Goal: Task Accomplishment & Management: Use online tool/utility

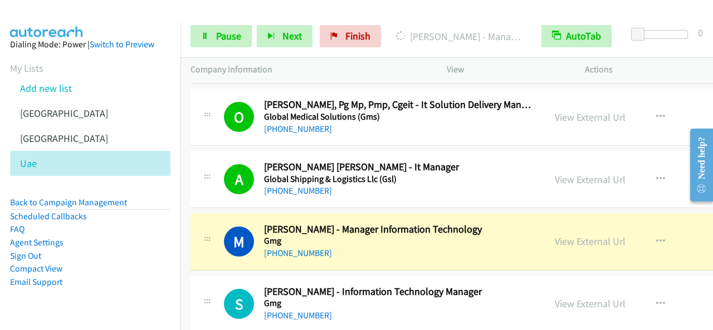
scroll to position [7128, 0]
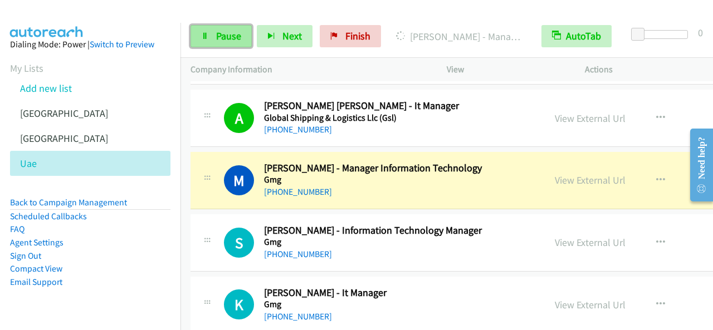
click at [214, 45] on link "Pause" at bounding box center [220, 36] width 61 height 22
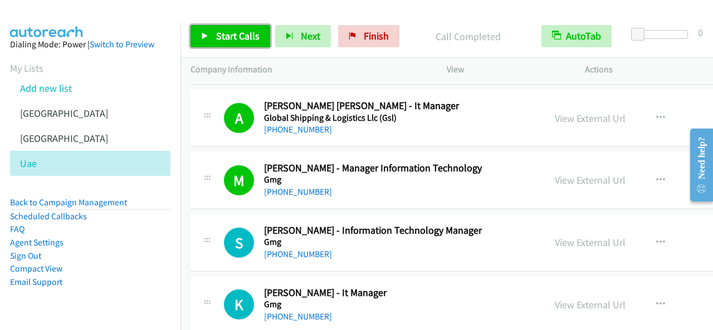
click at [228, 26] on link "Start Calls" at bounding box center [230, 36] width 80 height 22
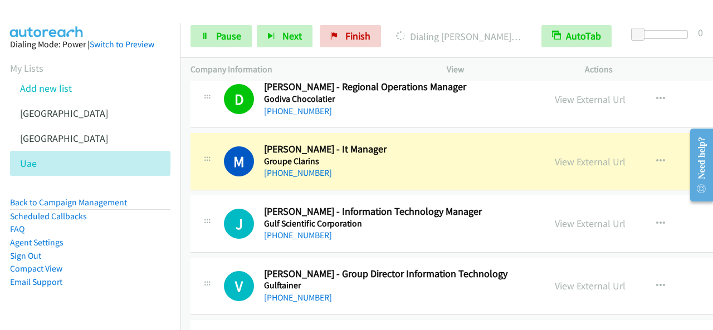
scroll to position [7406, 0]
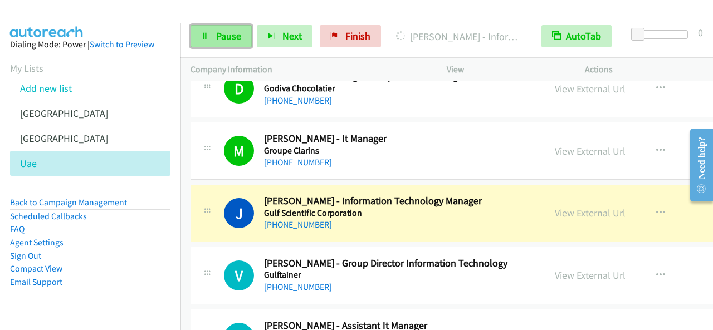
click at [227, 33] on span "Pause" at bounding box center [228, 36] width 25 height 13
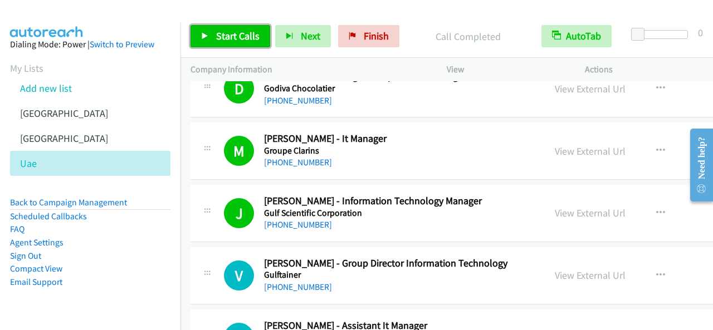
click at [231, 32] on span "Start Calls" at bounding box center [237, 36] width 43 height 13
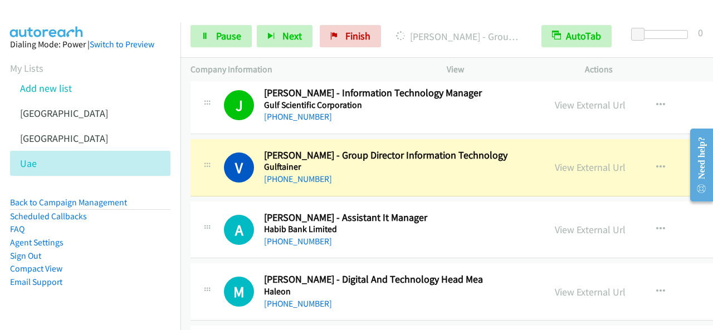
scroll to position [7518, 0]
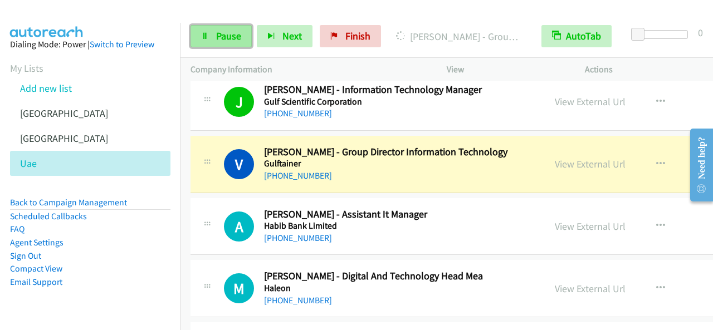
click at [234, 36] on span "Pause" at bounding box center [228, 36] width 25 height 13
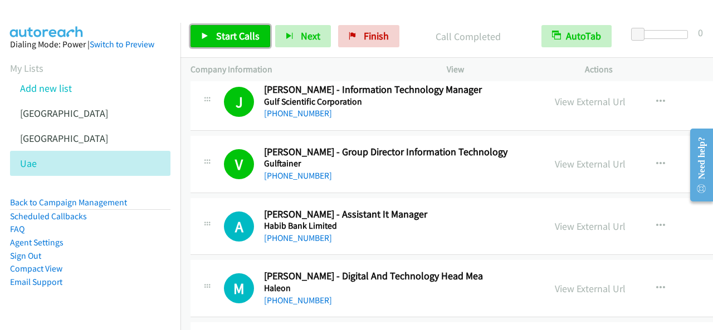
click at [237, 40] on span "Start Calls" at bounding box center [237, 36] width 43 height 13
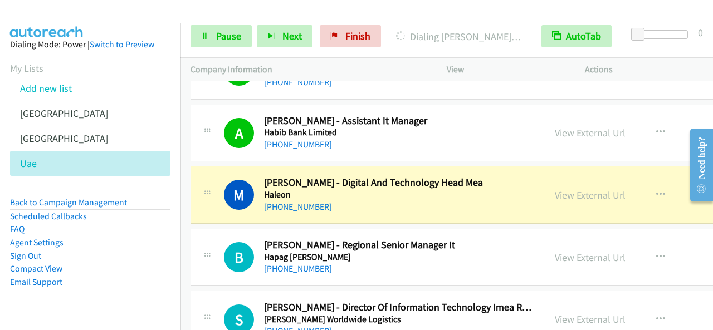
scroll to position [7629, 0]
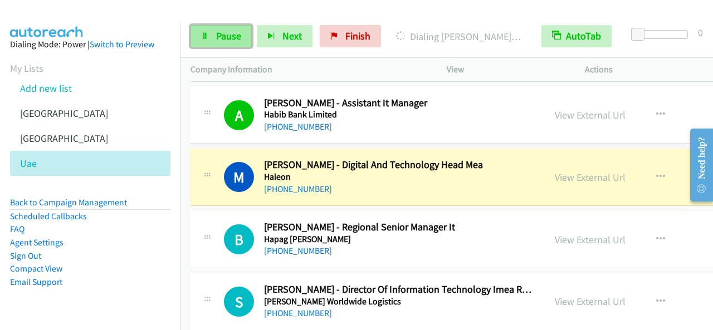
click at [231, 38] on span "Pause" at bounding box center [228, 36] width 25 height 13
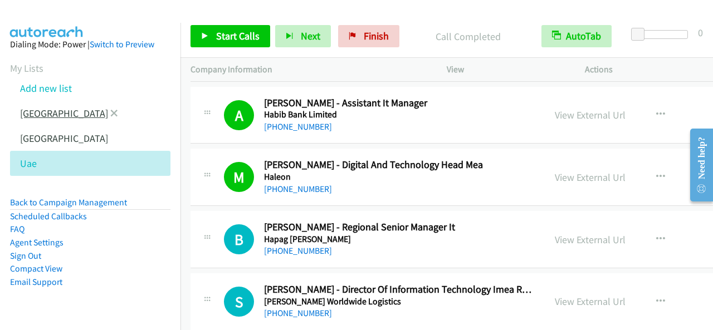
click at [45, 117] on link "[GEOGRAPHIC_DATA]" at bounding box center [64, 113] width 88 height 13
click at [39, 116] on link "[GEOGRAPHIC_DATA]" at bounding box center [64, 113] width 88 height 13
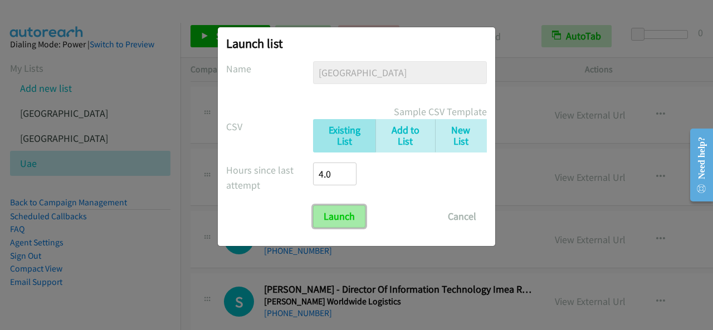
click at [350, 217] on input "Launch" at bounding box center [339, 216] width 52 height 22
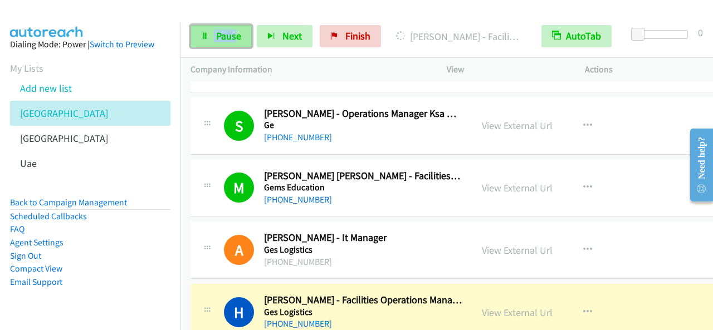
click at [213, 29] on link "Pause" at bounding box center [220, 36] width 61 height 22
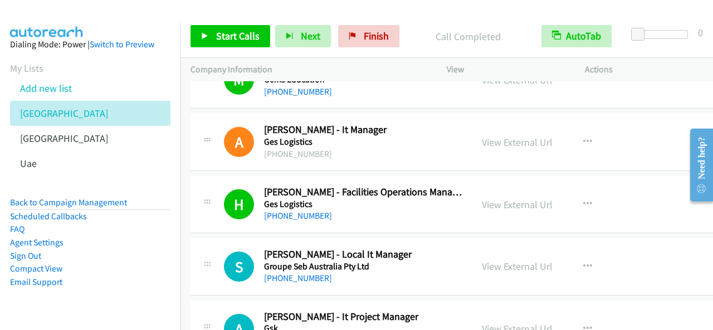
scroll to position [3371, 0]
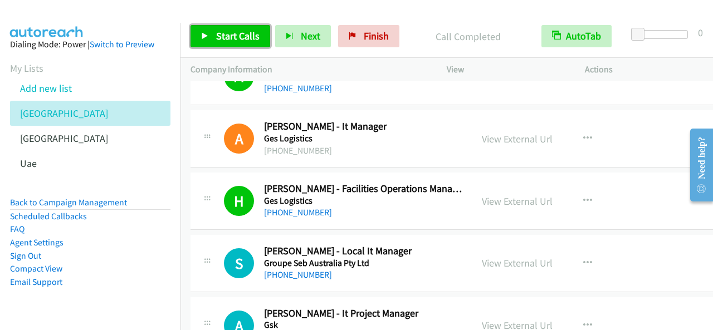
click at [239, 36] on span "Start Calls" at bounding box center [237, 36] width 43 height 13
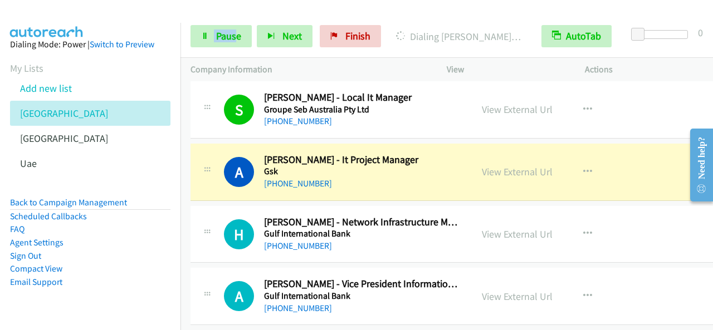
scroll to position [3538, 0]
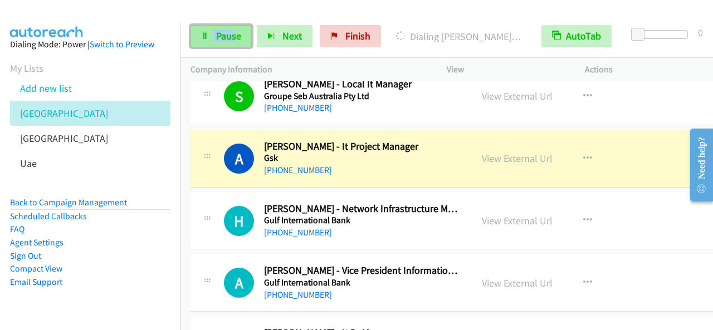
click at [218, 34] on span "Pause" at bounding box center [228, 36] width 25 height 13
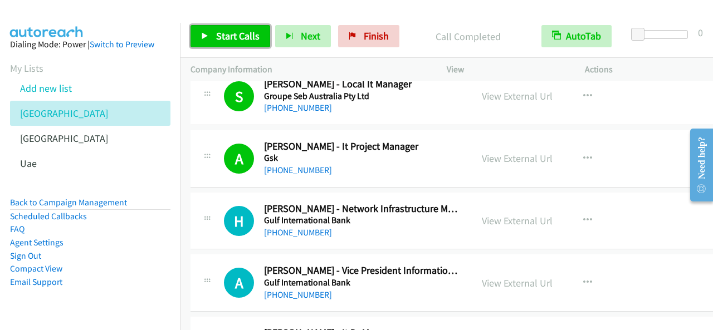
click at [254, 34] on span "Start Calls" at bounding box center [237, 36] width 43 height 13
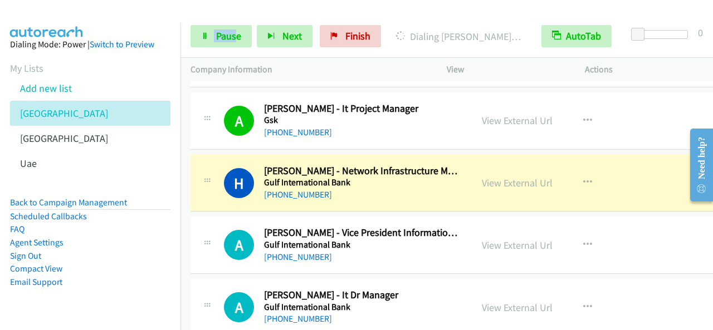
scroll to position [3594, 0]
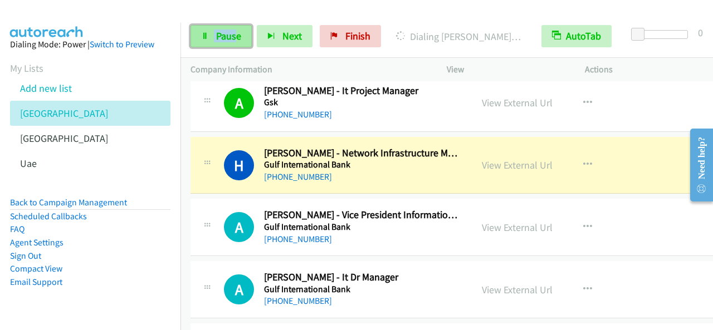
click at [226, 36] on span "Pause" at bounding box center [228, 36] width 25 height 13
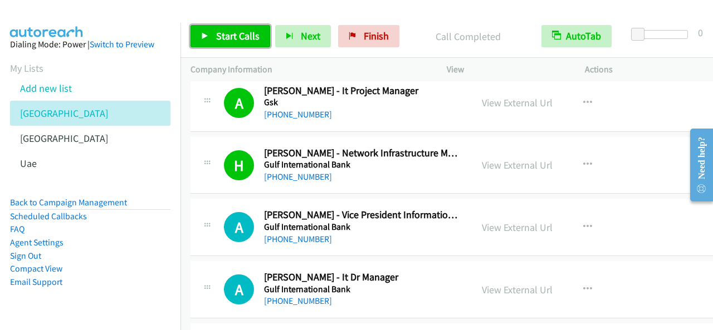
click at [243, 31] on span "Start Calls" at bounding box center [237, 36] width 43 height 13
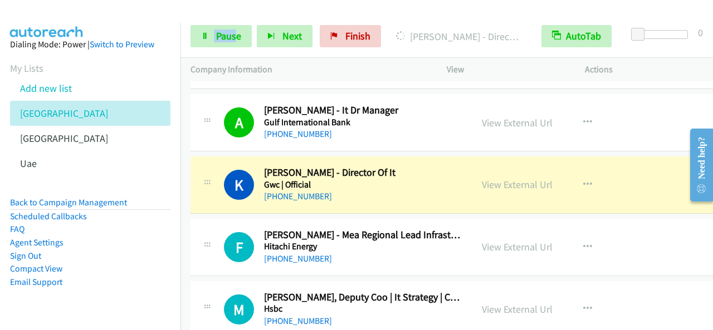
scroll to position [3817, 0]
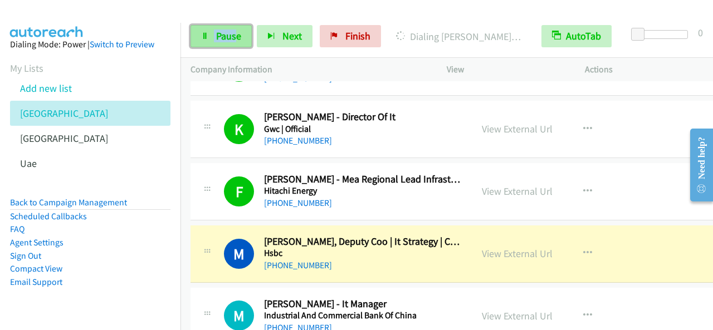
click at [248, 35] on link "Pause" at bounding box center [220, 36] width 61 height 22
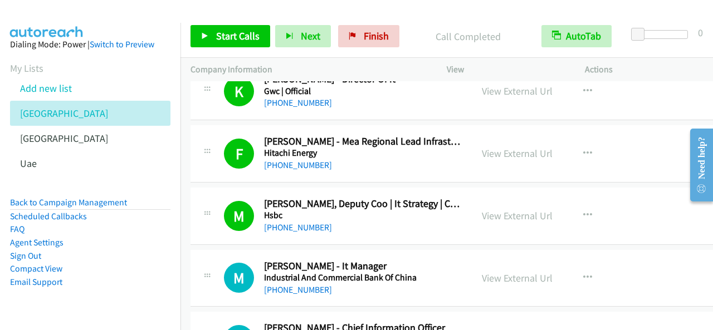
scroll to position [3872, 0]
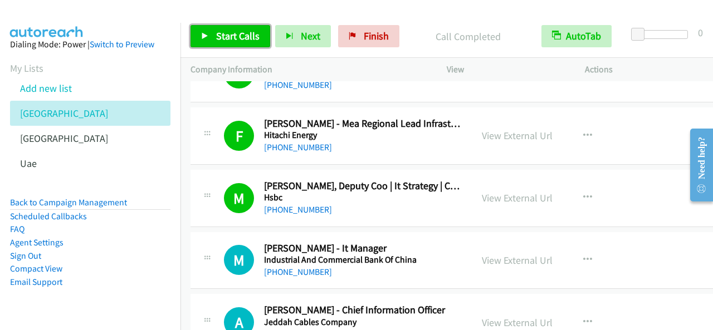
click at [209, 35] on link "Start Calls" at bounding box center [230, 36] width 80 height 22
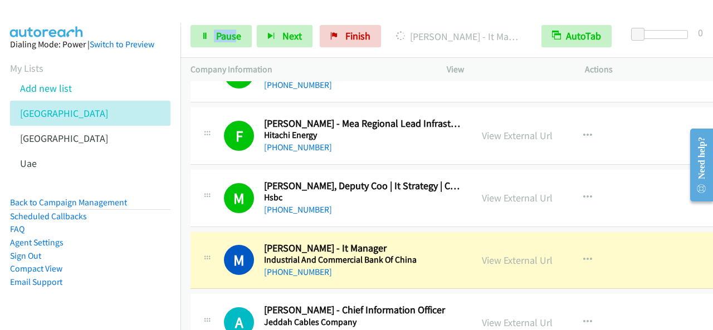
scroll to position [3928, 0]
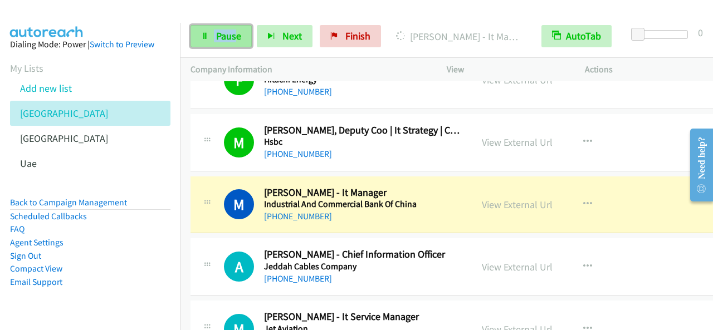
click at [231, 28] on link "Pause" at bounding box center [220, 36] width 61 height 22
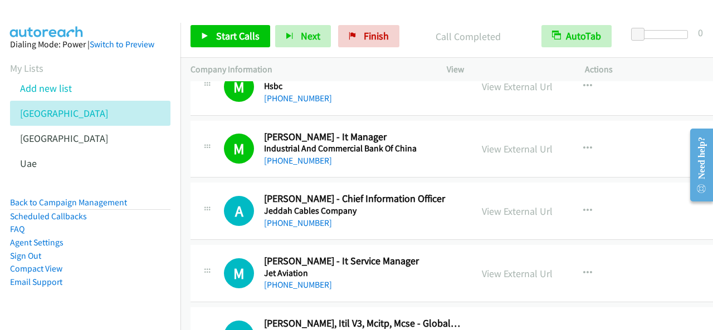
scroll to position [4040, 0]
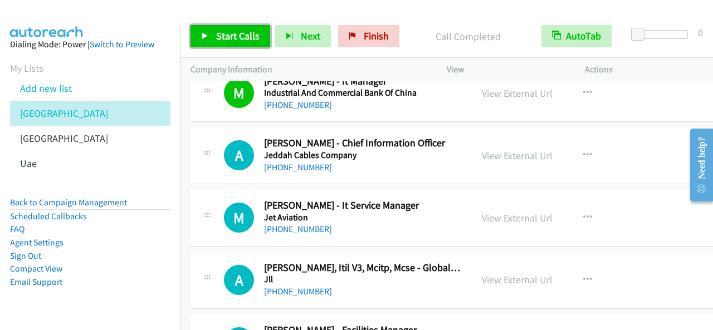
click at [239, 32] on span "Start Calls" at bounding box center [237, 36] width 43 height 13
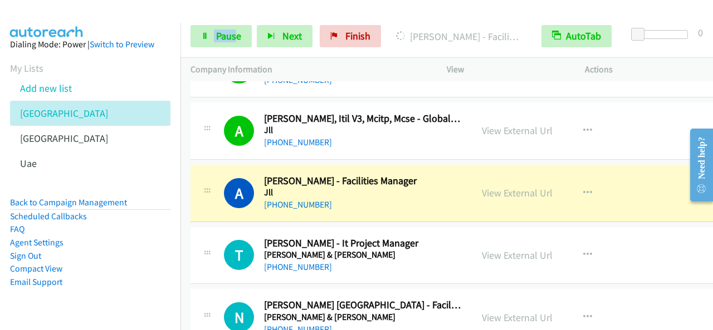
scroll to position [4207, 0]
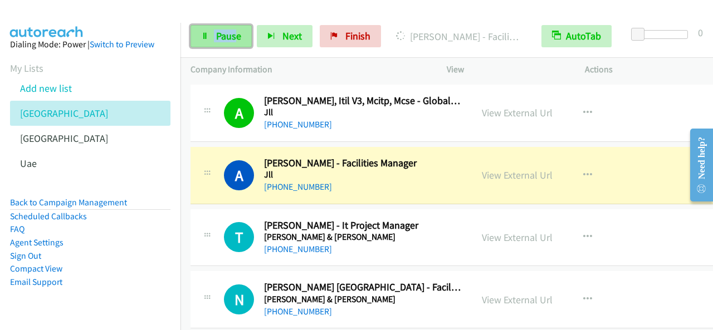
click at [225, 34] on span "Pause" at bounding box center [228, 36] width 25 height 13
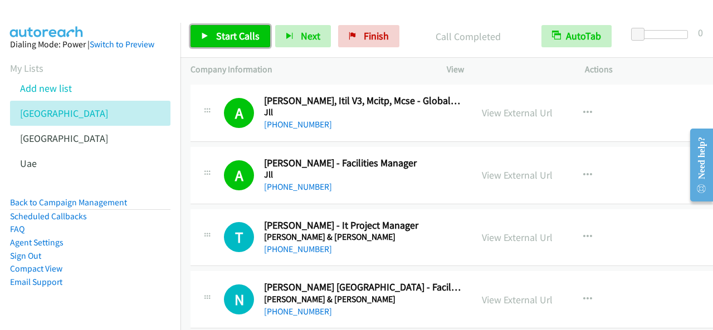
click at [221, 36] on span "Start Calls" at bounding box center [237, 36] width 43 height 13
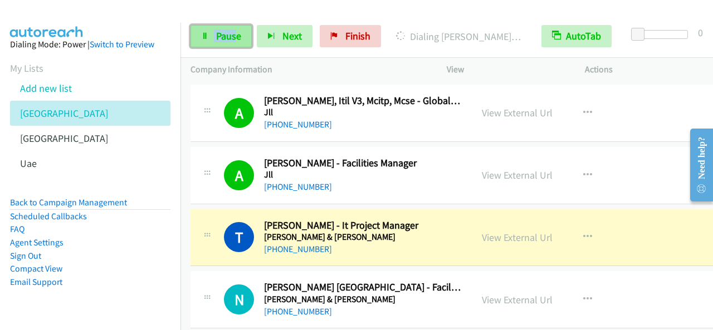
click at [227, 41] on span "Pause" at bounding box center [228, 36] width 25 height 13
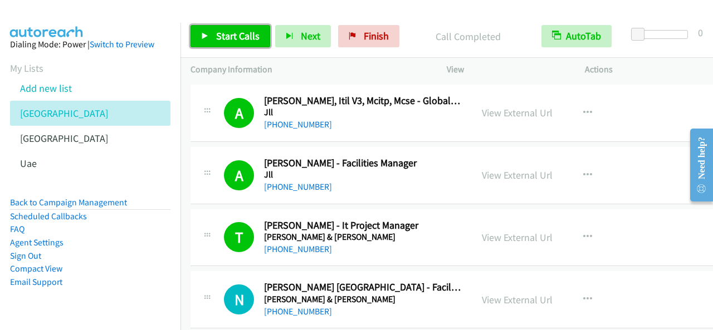
click at [251, 35] on span "Start Calls" at bounding box center [237, 36] width 43 height 13
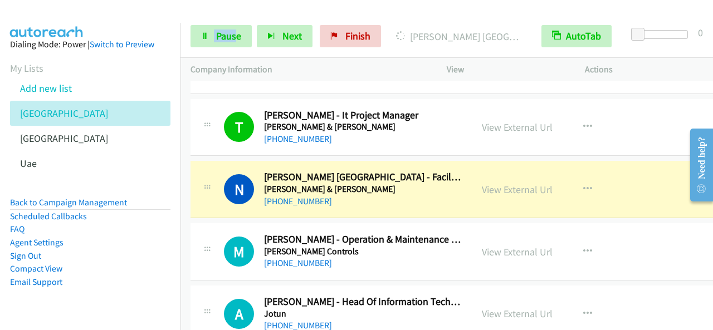
scroll to position [4318, 0]
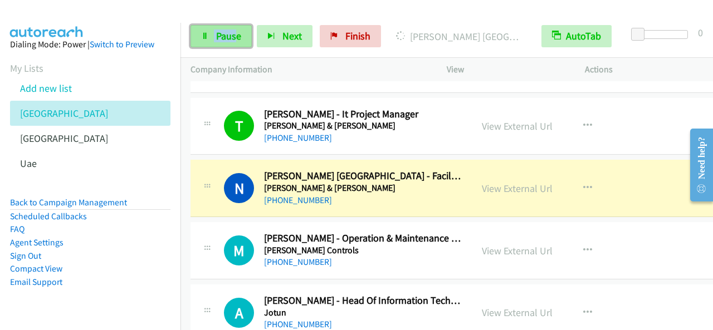
click at [241, 32] on link "Pause" at bounding box center [220, 36] width 61 height 22
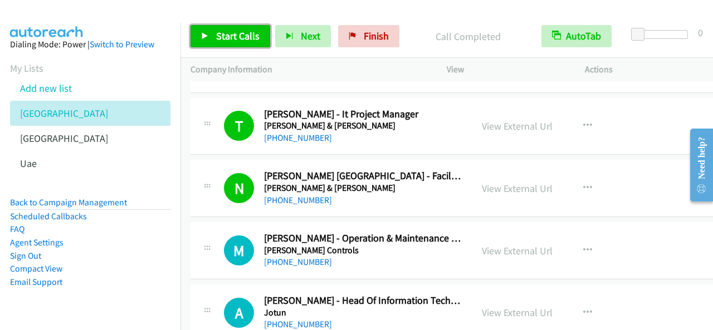
click at [224, 37] on span "Start Calls" at bounding box center [237, 36] width 43 height 13
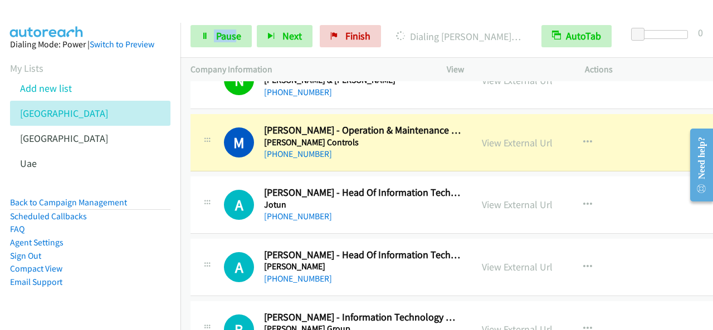
scroll to position [4429, 0]
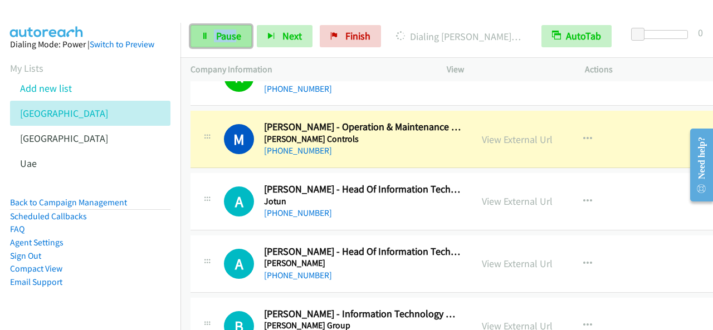
click at [210, 31] on link "Pause" at bounding box center [220, 36] width 61 height 22
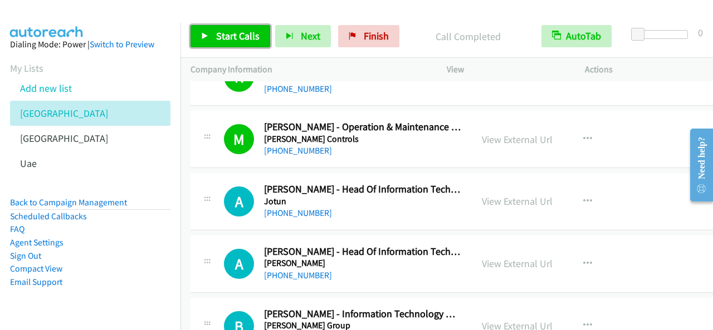
click at [240, 37] on span "Start Calls" at bounding box center [237, 36] width 43 height 13
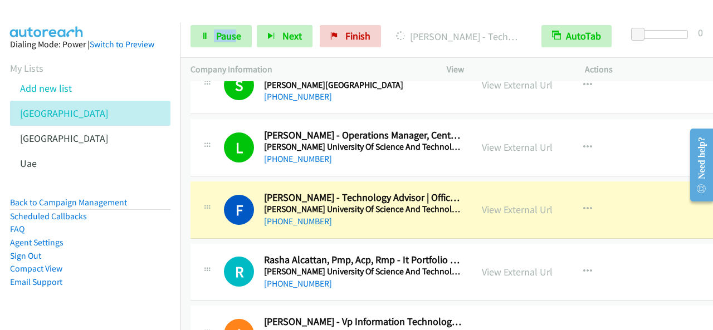
scroll to position [4875, 0]
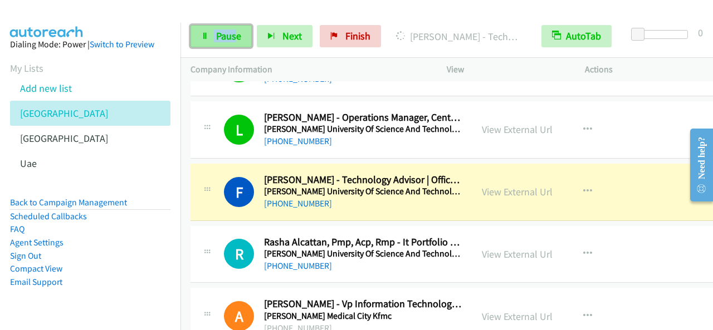
click at [211, 36] on link "Pause" at bounding box center [220, 36] width 61 height 22
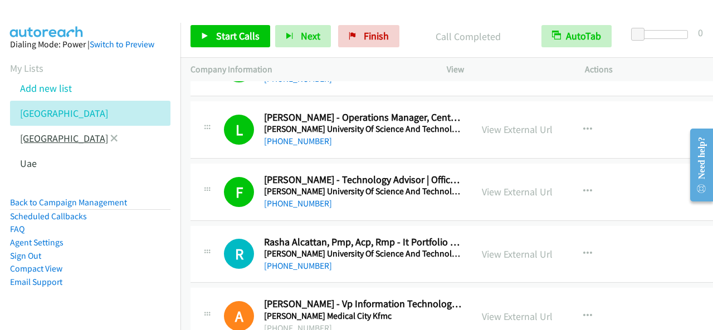
click at [46, 141] on link "[GEOGRAPHIC_DATA]" at bounding box center [64, 138] width 88 height 13
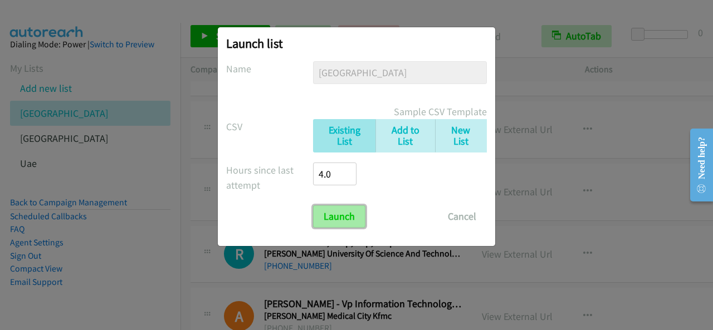
click at [317, 219] on input "Launch" at bounding box center [339, 216] width 52 height 22
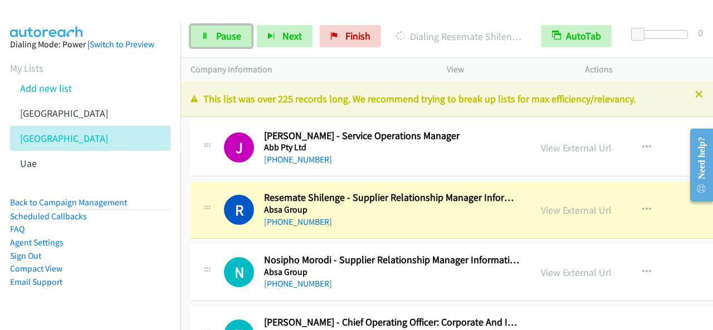
drag, startPoint x: 226, startPoint y: 46, endPoint x: 264, endPoint y: 117, distance: 81.0
click at [227, 46] on link "Pause" at bounding box center [220, 36] width 61 height 22
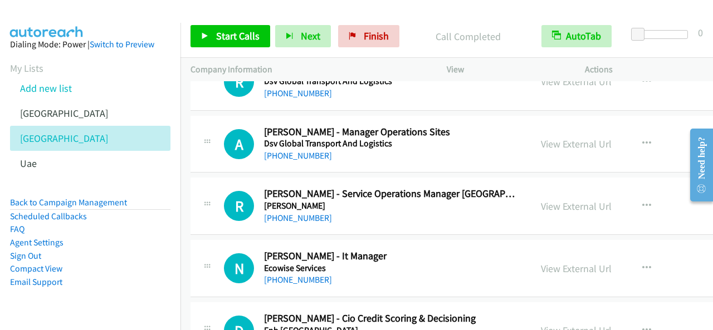
scroll to position [3620, 0]
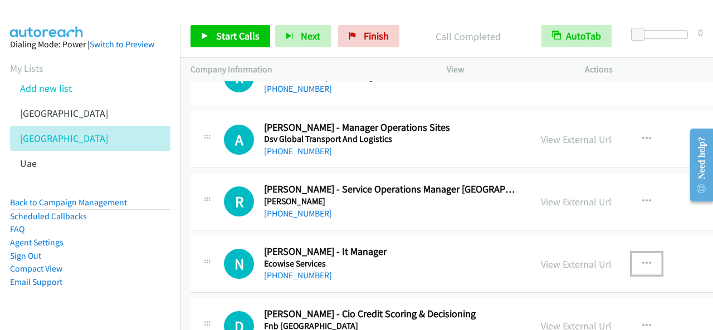
click at [642, 260] on icon "button" at bounding box center [646, 264] width 9 height 9
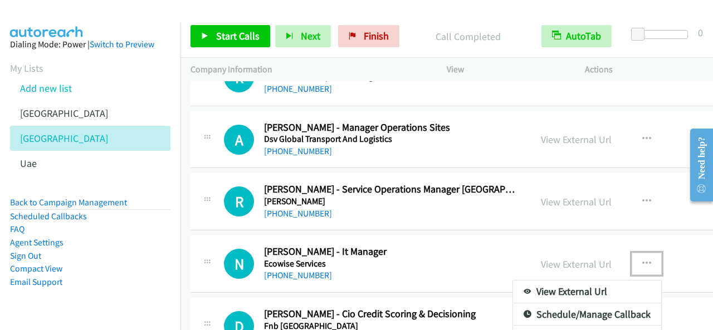
scroll to position [3675, 0]
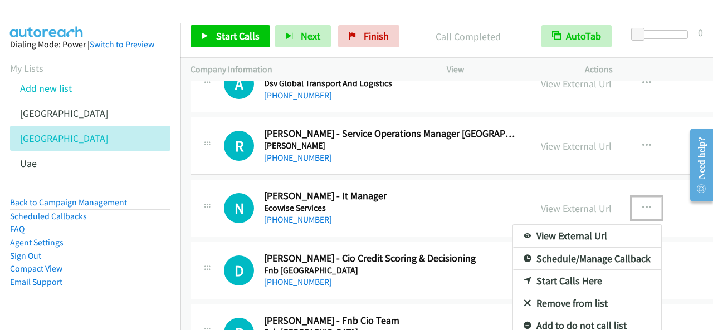
click at [560, 270] on link "Start Calls Here" at bounding box center [587, 281] width 148 height 22
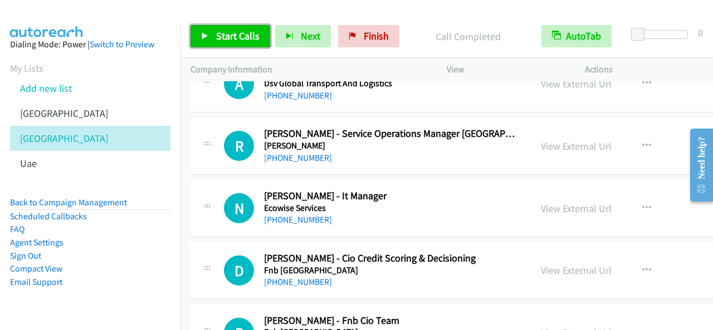
click at [236, 42] on span "Start Calls" at bounding box center [237, 36] width 43 height 13
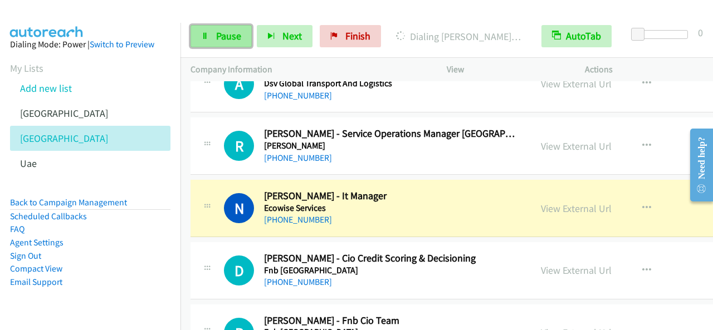
click at [238, 40] on span "Pause" at bounding box center [228, 36] width 25 height 13
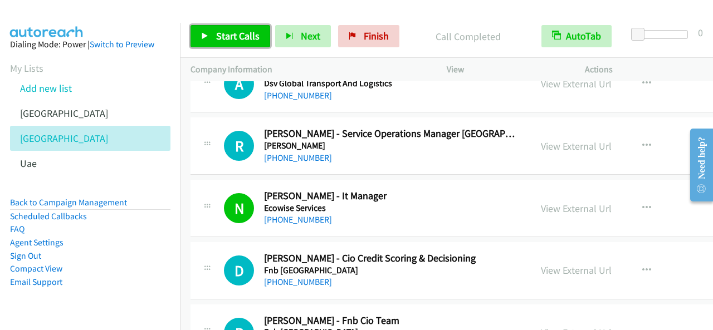
click at [236, 33] on span "Start Calls" at bounding box center [237, 36] width 43 height 13
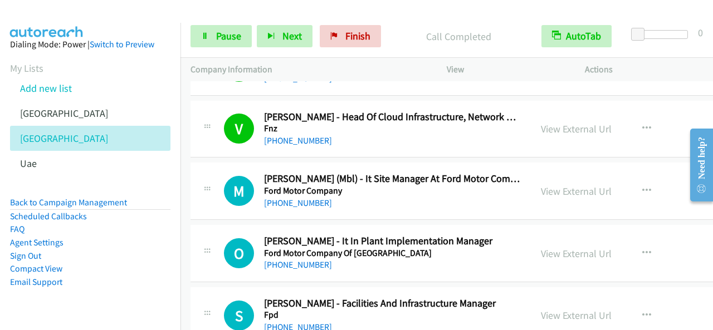
scroll to position [4009, 0]
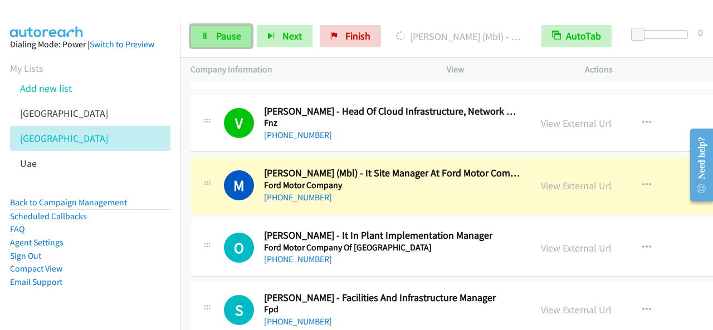
click at [216, 40] on span "Pause" at bounding box center [228, 36] width 25 height 13
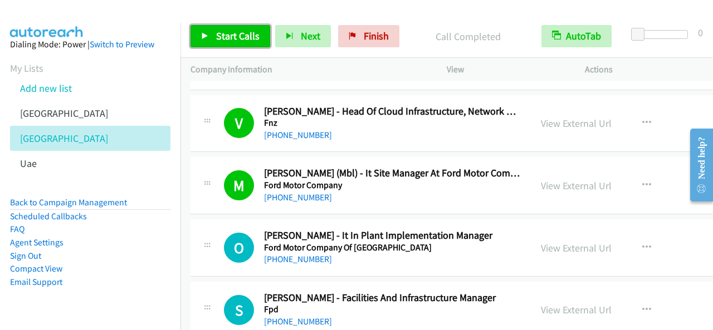
click at [237, 35] on span "Start Calls" at bounding box center [237, 36] width 43 height 13
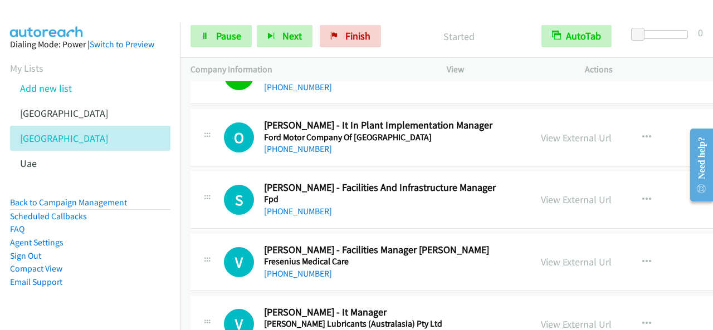
scroll to position [4121, 0]
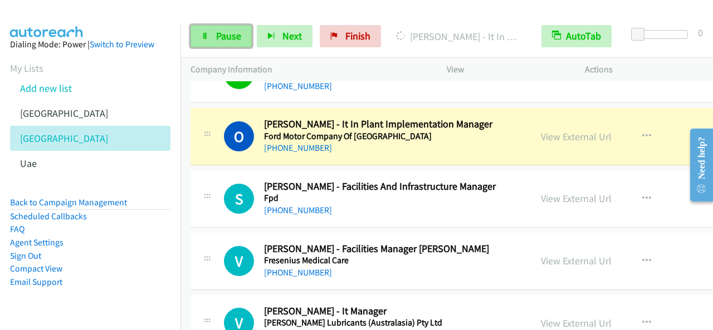
click at [214, 42] on link "Pause" at bounding box center [220, 36] width 61 height 22
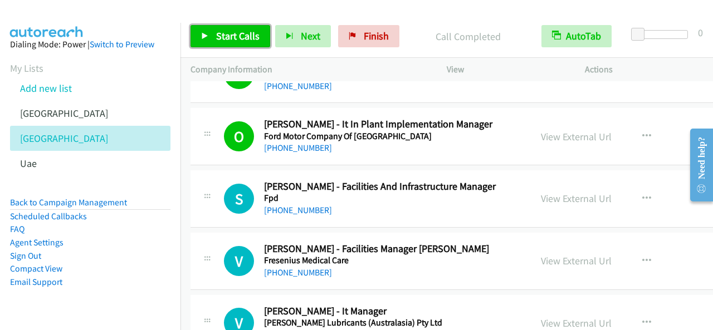
click at [236, 32] on span "Start Calls" at bounding box center [237, 36] width 43 height 13
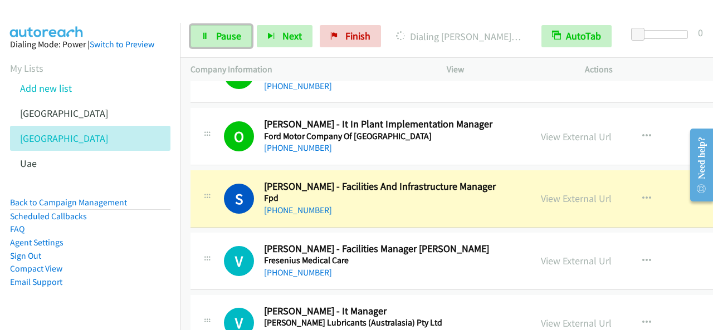
drag, startPoint x: 239, startPoint y: 38, endPoint x: 287, endPoint y: 146, distance: 117.7
click at [238, 38] on span "Pause" at bounding box center [228, 36] width 25 height 13
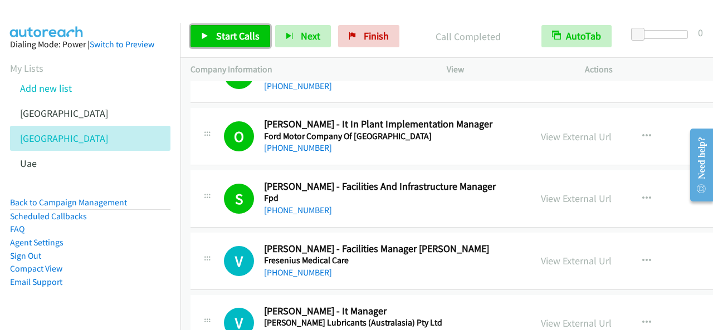
click at [242, 27] on link "Start Calls" at bounding box center [230, 36] width 80 height 22
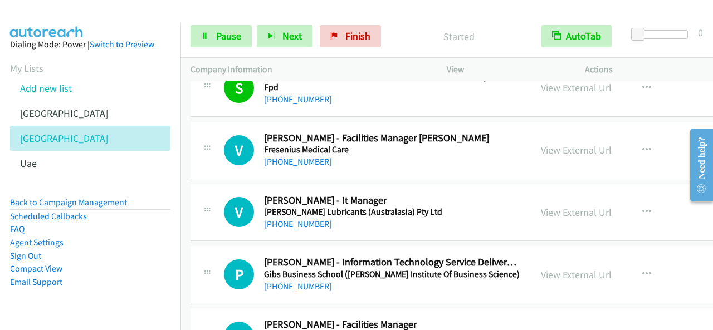
scroll to position [4232, 0]
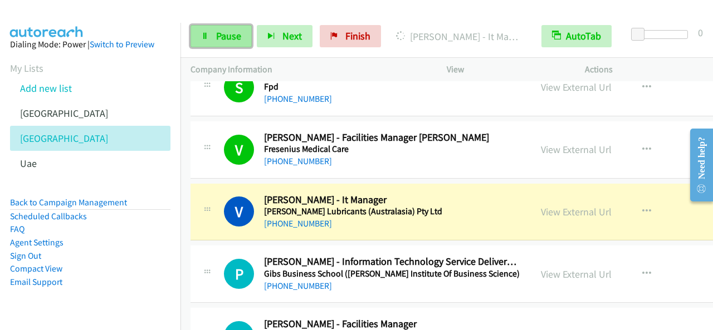
click at [239, 32] on span "Pause" at bounding box center [228, 36] width 25 height 13
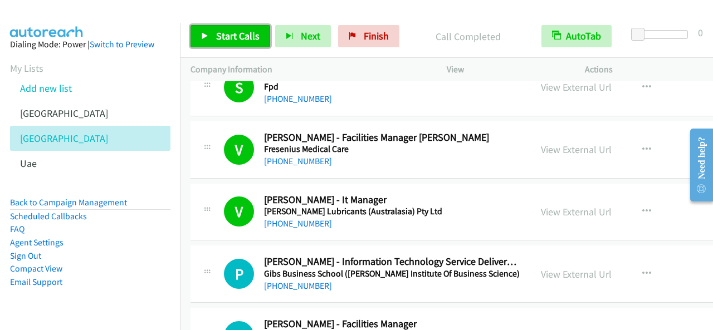
click at [226, 31] on span "Start Calls" at bounding box center [237, 36] width 43 height 13
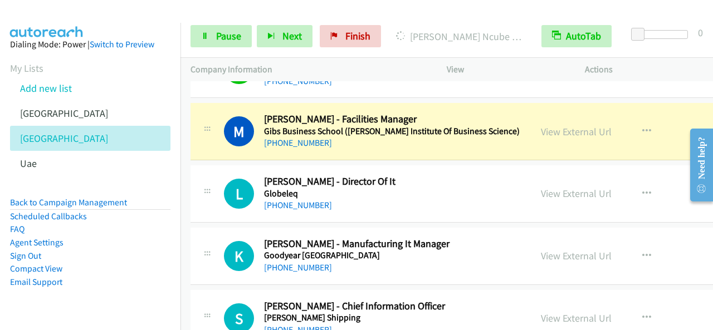
scroll to position [4455, 0]
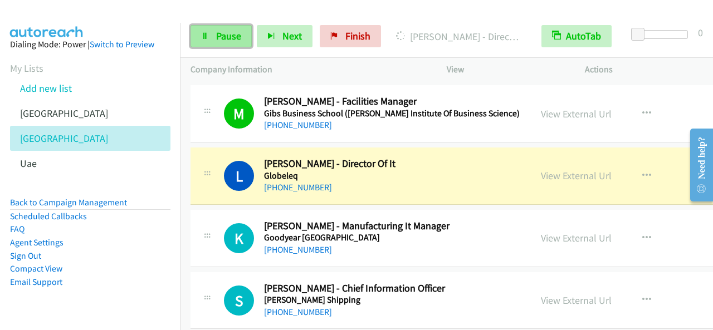
click at [244, 33] on link "Pause" at bounding box center [220, 36] width 61 height 22
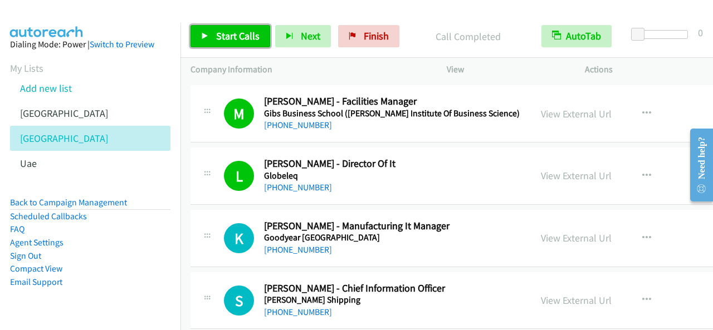
click at [261, 31] on link "Start Calls" at bounding box center [230, 36] width 80 height 22
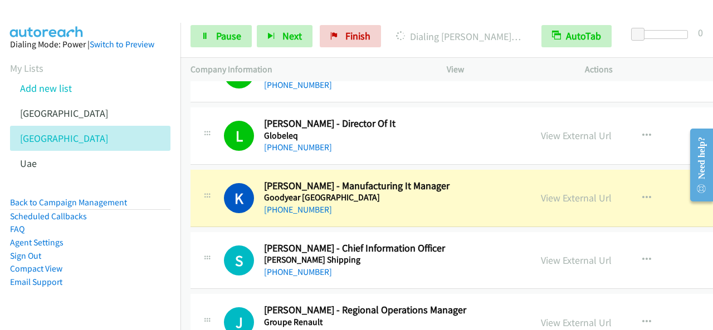
scroll to position [4511, 0]
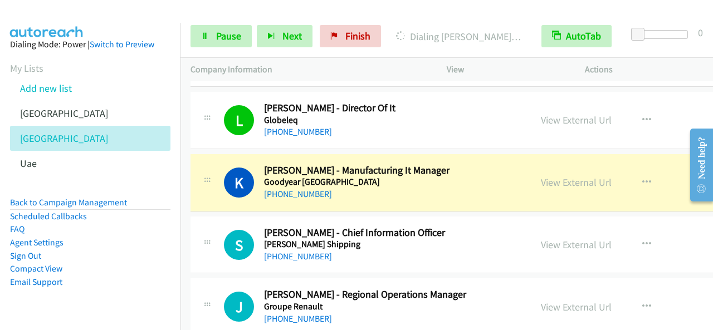
click at [207, 23] on div "Start Calls Pause Next Finish Dialing Karen Rautenbach - Manufacturing It Manag…" at bounding box center [446, 36] width 532 height 43
click at [217, 38] on span "Pause" at bounding box center [228, 36] width 25 height 13
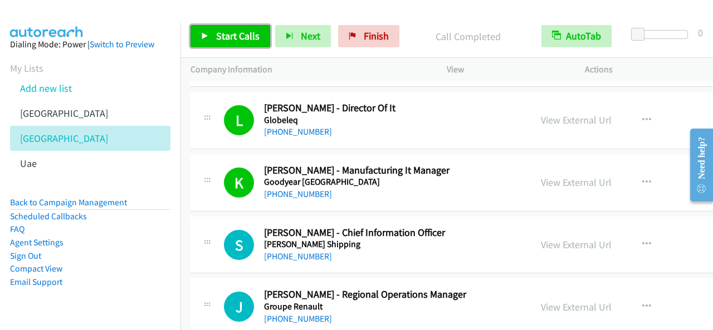
click at [237, 42] on span "Start Calls" at bounding box center [237, 36] width 43 height 13
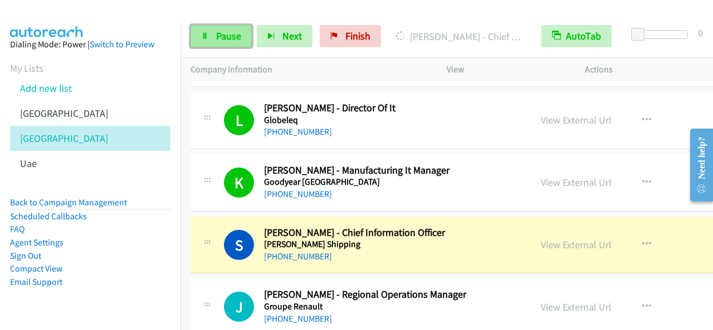
click at [222, 37] on span "Pause" at bounding box center [228, 36] width 25 height 13
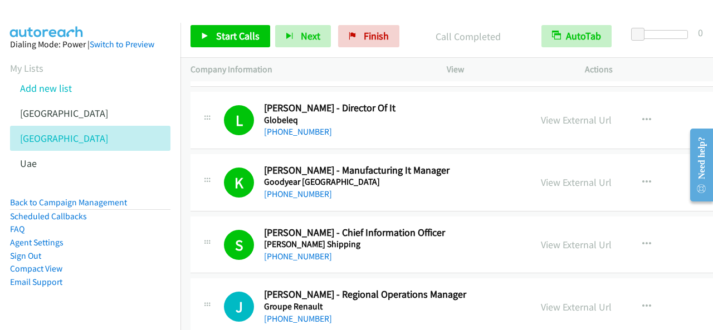
scroll to position [4566, 0]
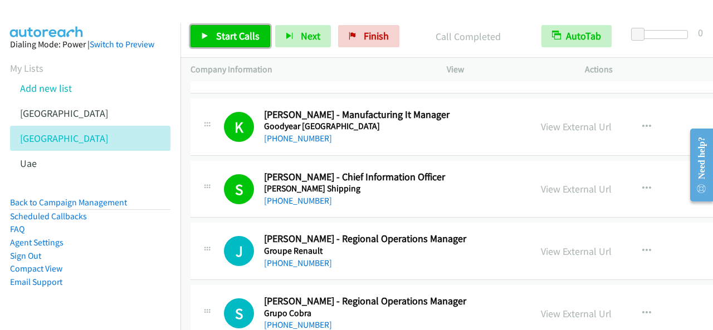
click at [227, 34] on span "Start Calls" at bounding box center [237, 36] width 43 height 13
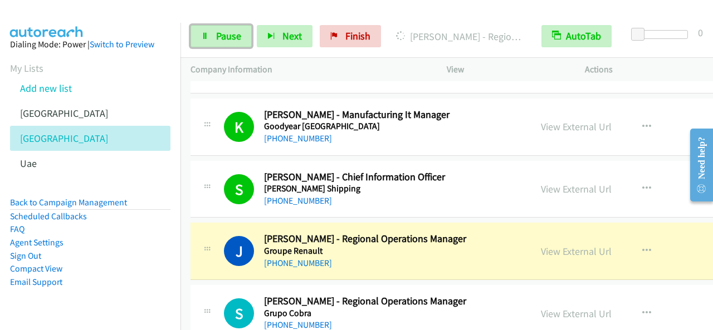
drag, startPoint x: 229, startPoint y: 30, endPoint x: 254, endPoint y: 92, distance: 67.4
click at [229, 28] on link "Pause" at bounding box center [220, 36] width 61 height 22
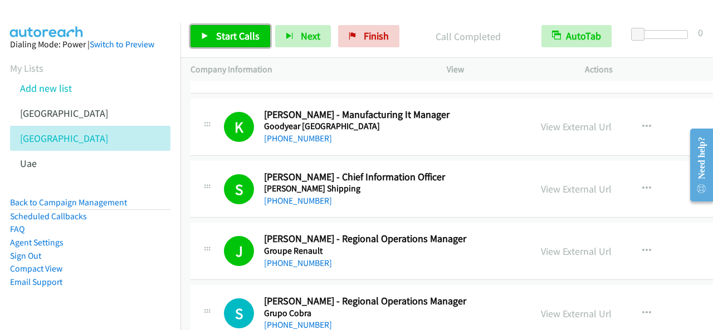
click at [235, 41] on span "Start Calls" at bounding box center [237, 36] width 43 height 13
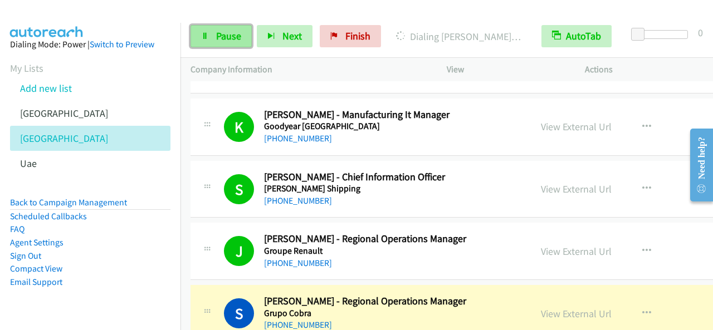
click at [231, 40] on span "Pause" at bounding box center [228, 36] width 25 height 13
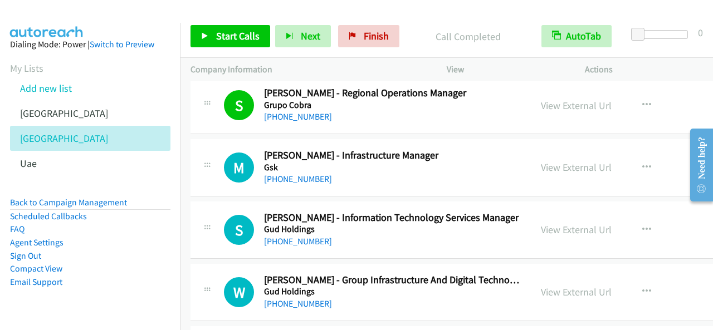
scroll to position [4789, 0]
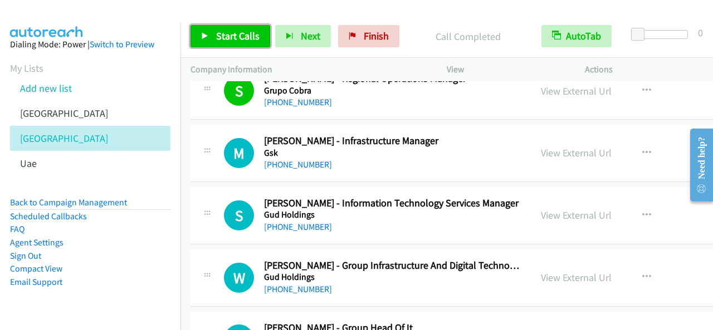
click at [243, 35] on span "Start Calls" at bounding box center [237, 36] width 43 height 13
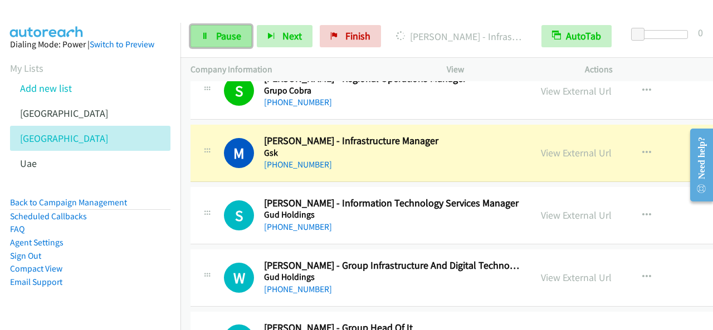
click at [231, 26] on link "Pause" at bounding box center [220, 36] width 61 height 22
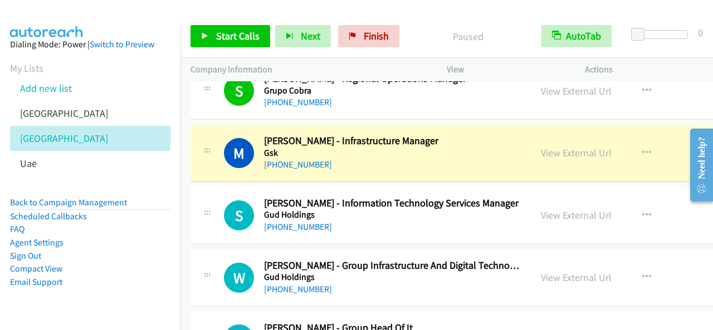
click at [232, 30] on div "Start Calls Pause Next Finish" at bounding box center [297, 36] width 214 height 22
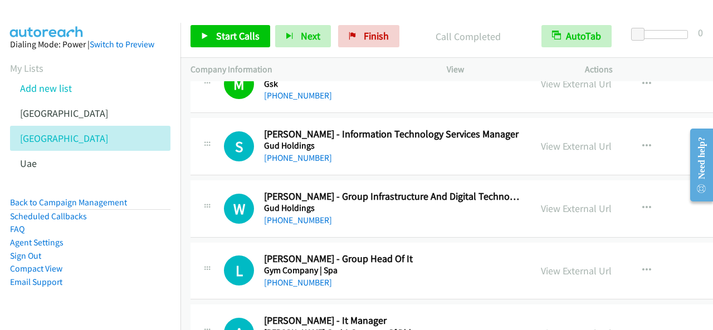
scroll to position [4845, 0]
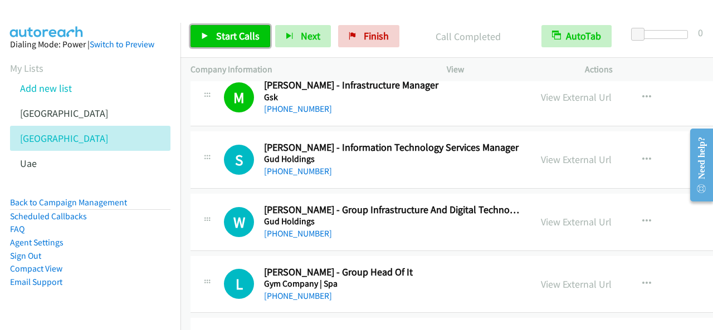
click at [213, 31] on link "Start Calls" at bounding box center [230, 36] width 80 height 22
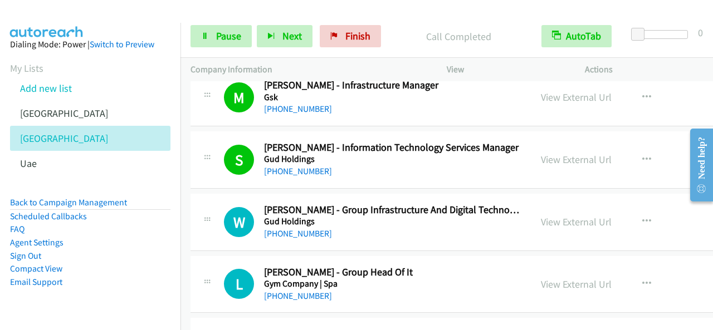
scroll to position [4900, 0]
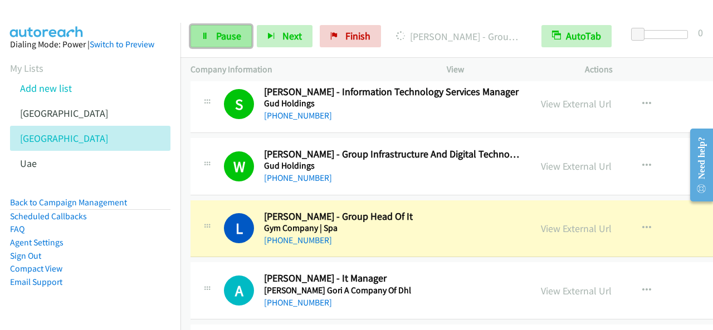
click at [225, 32] on span "Pause" at bounding box center [228, 36] width 25 height 13
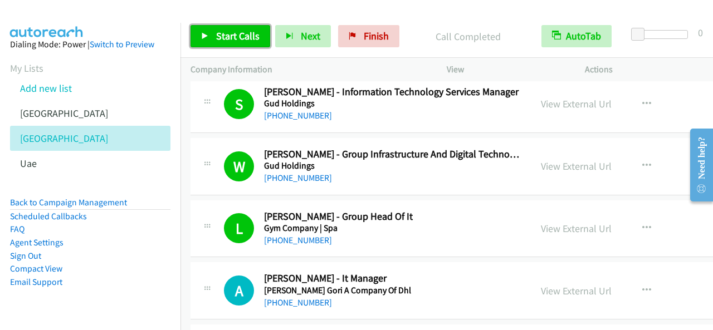
click at [223, 29] on link "Start Calls" at bounding box center [230, 36] width 80 height 22
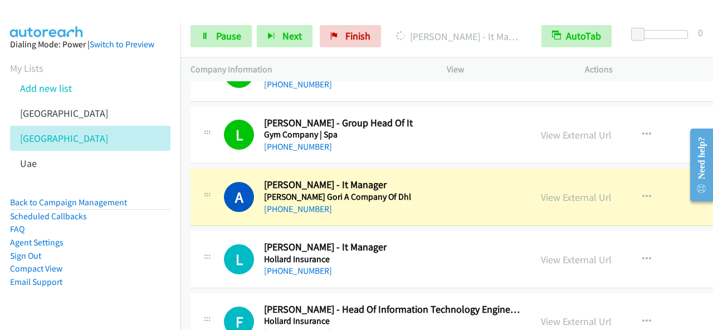
scroll to position [5012, 0]
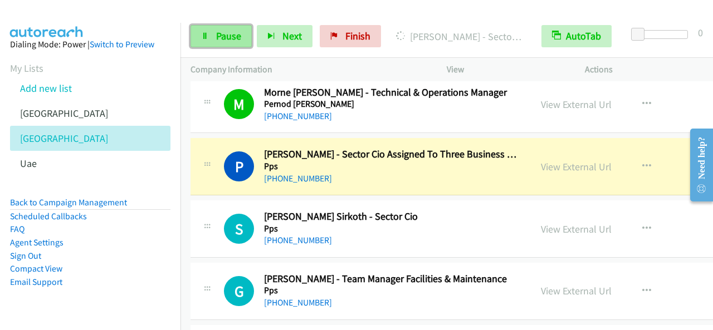
click at [218, 30] on span "Pause" at bounding box center [228, 36] width 25 height 13
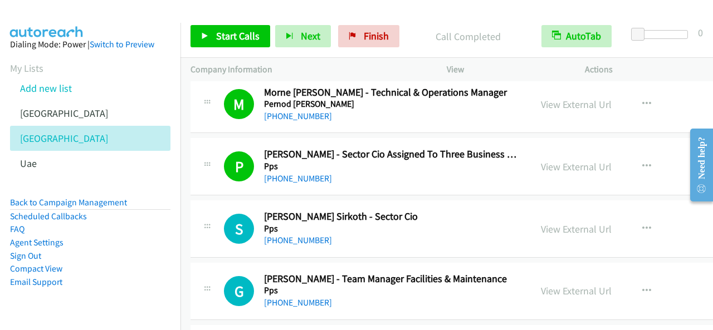
click at [570, 273] on div "View External Url View External Url Schedule/Manage Callback Start Calls Here R…" at bounding box center [621, 291] width 180 height 37
click at [642, 287] on icon "button" at bounding box center [646, 291] width 9 height 9
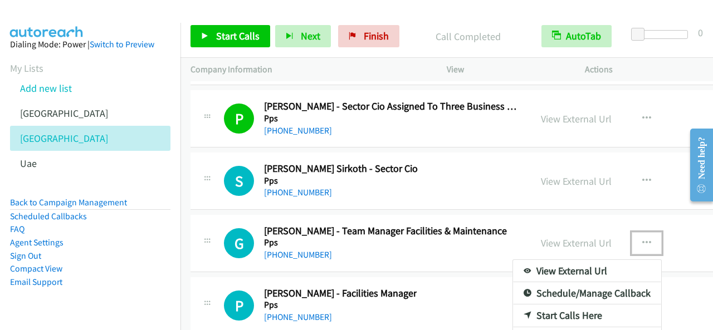
scroll to position [14102, 0]
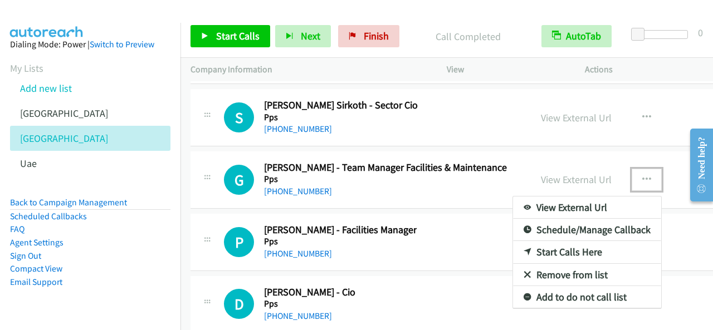
click at [546, 241] on link "Start Calls Here" at bounding box center [587, 252] width 148 height 22
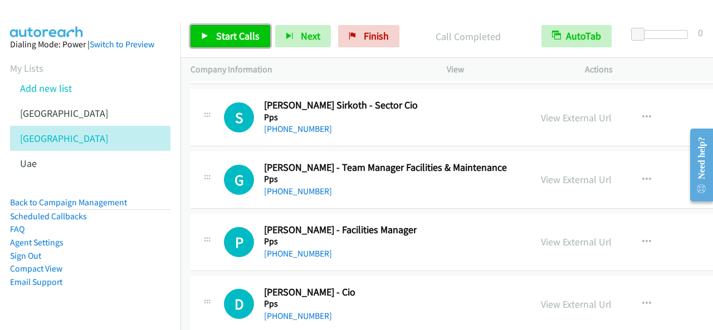
click at [256, 34] on span "Start Calls" at bounding box center [237, 36] width 43 height 13
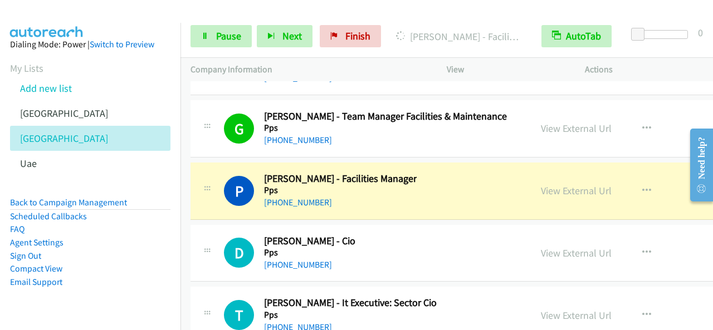
scroll to position [14158, 0]
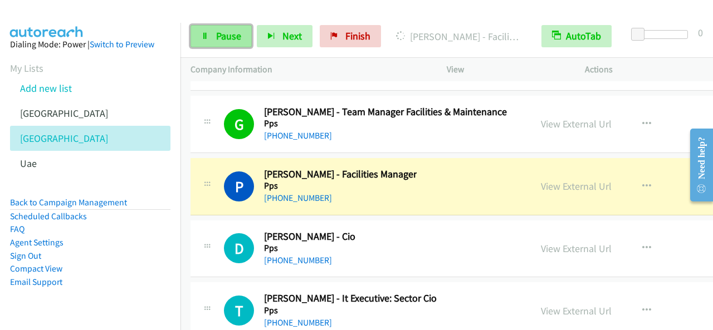
click at [225, 25] on link "Pause" at bounding box center [220, 36] width 61 height 22
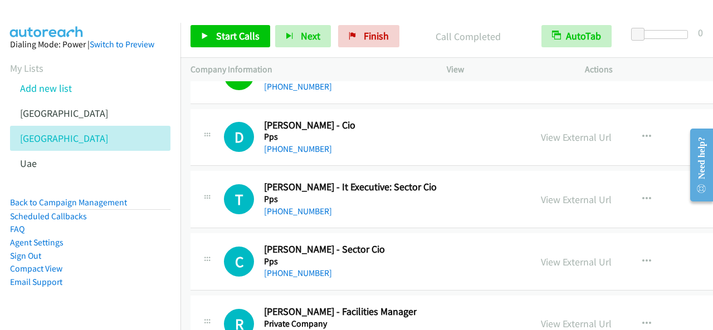
scroll to position [14381, 0]
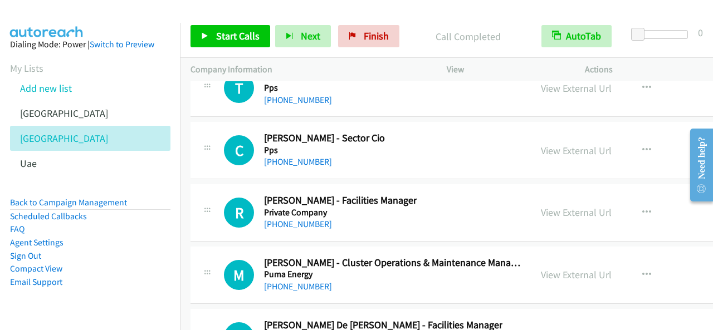
click at [402, 190] on div "R Callback Scheduled [PERSON_NAME] - Facilities Manager Private Company [GEOGRA…" at bounding box center [510, 212] width 640 height 57
click at [631, 202] on button "button" at bounding box center [646, 213] width 30 height 22
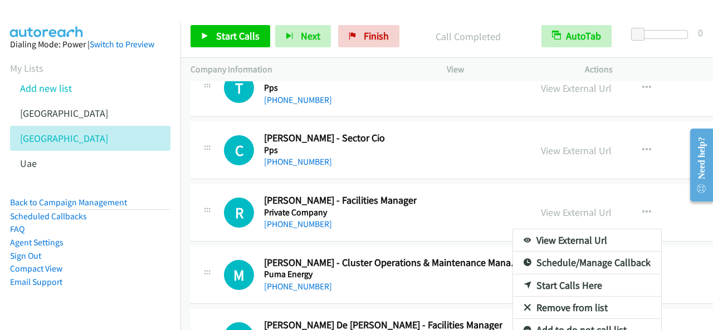
click at [245, 36] on div at bounding box center [356, 165] width 713 height 330
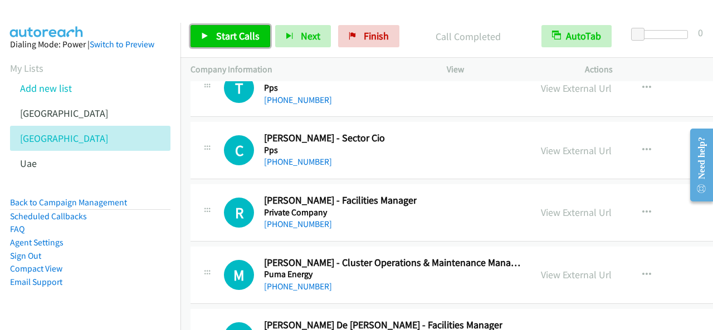
click at [228, 28] on link "Start Calls" at bounding box center [230, 36] width 80 height 22
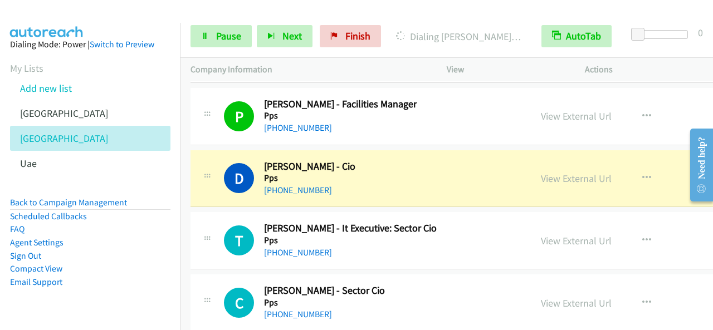
scroll to position [14214, 0]
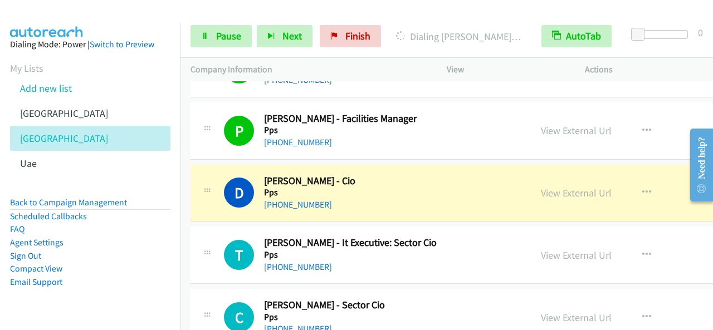
click at [222, 25] on div "Start Calls Pause Next Finish Dialing [PERSON_NAME] - Cio AutoTab AutoTab 0" at bounding box center [446, 36] width 532 height 43
click at [231, 31] on span "Pause" at bounding box center [228, 36] width 25 height 13
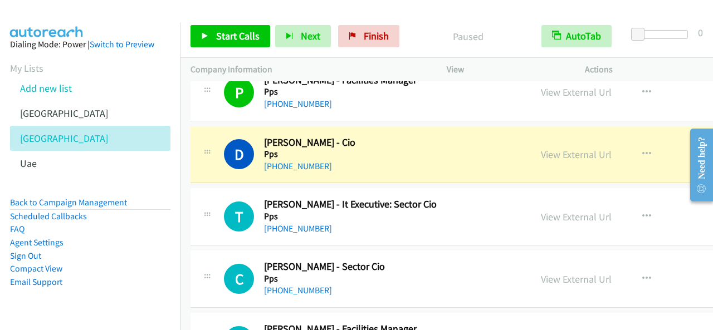
scroll to position [14269, 0]
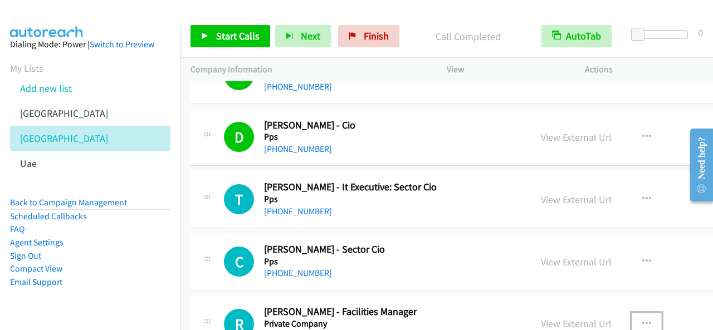
click at [642, 320] on icon "button" at bounding box center [646, 324] width 9 height 9
drag, startPoint x: 626, startPoint y: 273, endPoint x: 463, endPoint y: 224, distance: 170.7
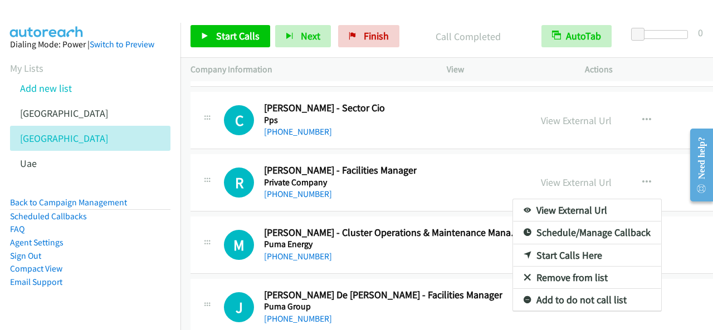
scroll to position [14453, 0]
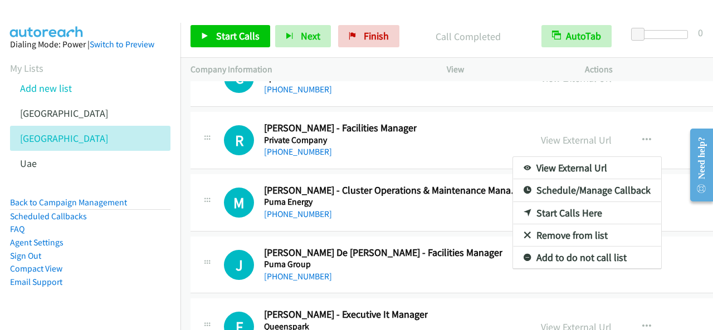
click at [438, 104] on div at bounding box center [356, 165] width 713 height 330
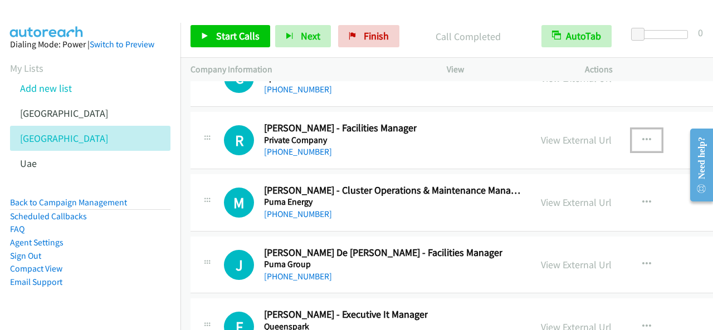
click at [631, 129] on button "button" at bounding box center [646, 140] width 30 height 22
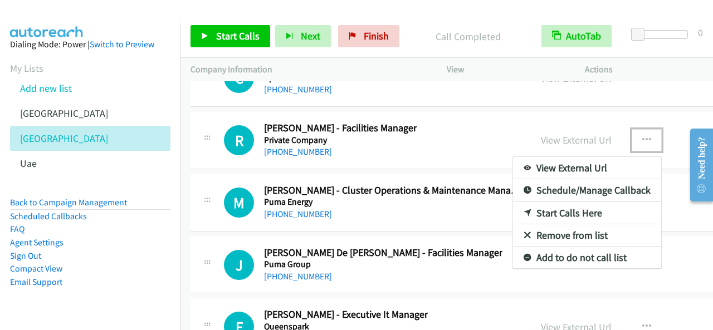
click at [557, 202] on link "Start Calls Here" at bounding box center [587, 213] width 148 height 22
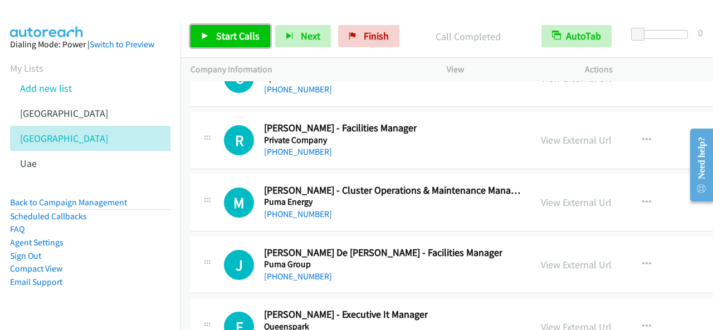
click at [252, 43] on link "Start Calls" at bounding box center [230, 36] width 80 height 22
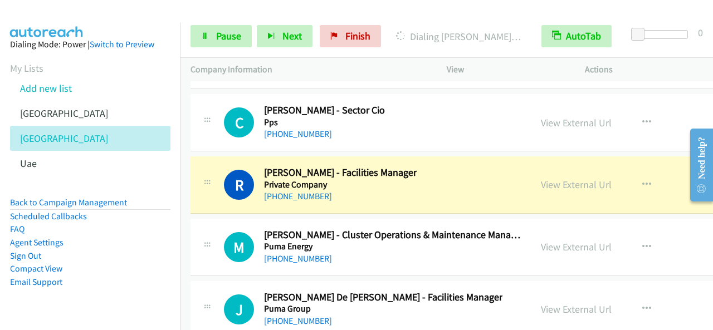
scroll to position [14397, 0]
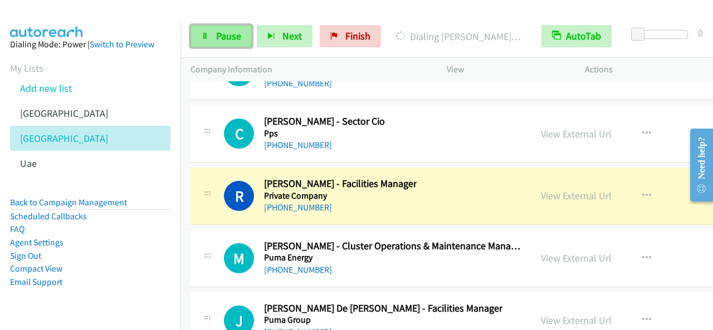
click at [214, 34] on link "Pause" at bounding box center [220, 36] width 61 height 22
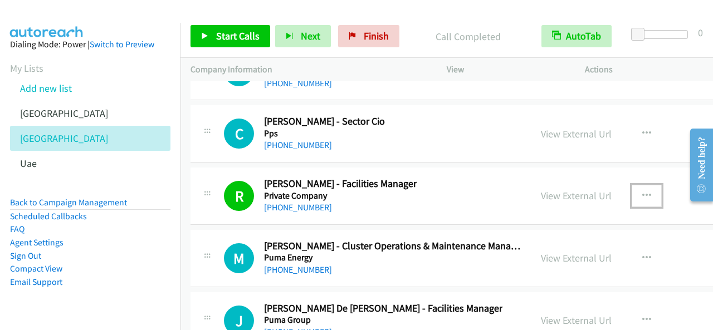
click at [631, 185] on button "button" at bounding box center [646, 196] width 30 height 22
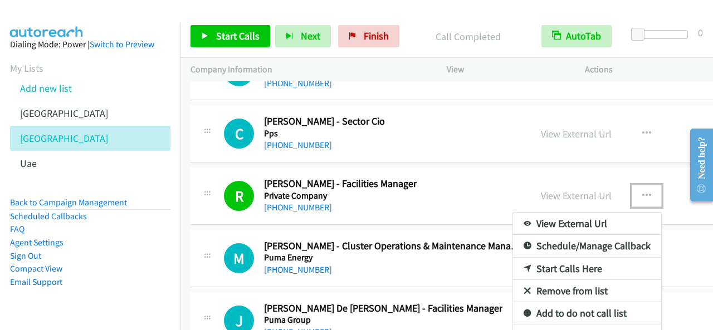
click at [553, 302] on link "Add to do not call list" at bounding box center [587, 313] width 148 height 22
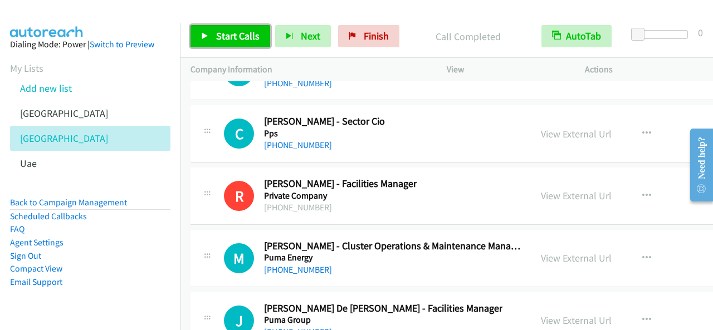
click at [263, 45] on link "Start Calls" at bounding box center [230, 36] width 80 height 22
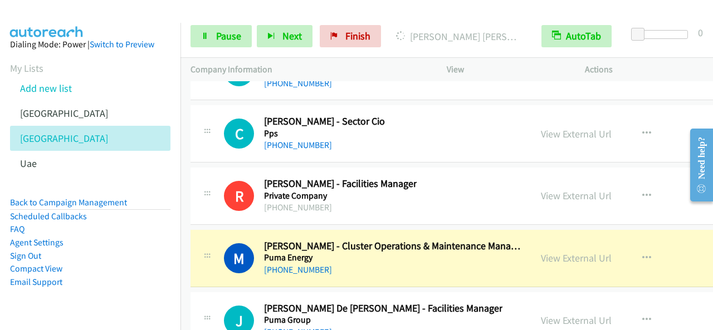
scroll to position [14453, 0]
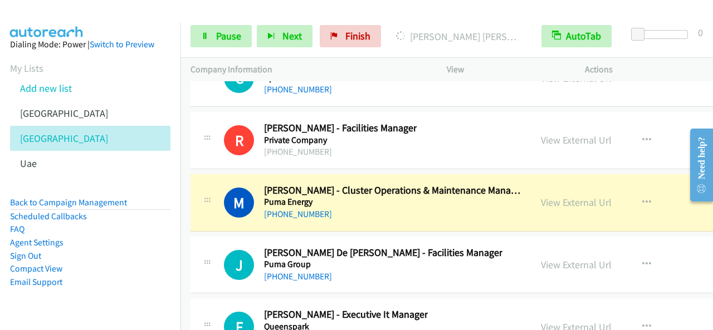
click at [409, 65] on p "Company Information" at bounding box center [308, 69] width 236 height 13
click at [201, 33] on icon at bounding box center [205, 37] width 8 height 8
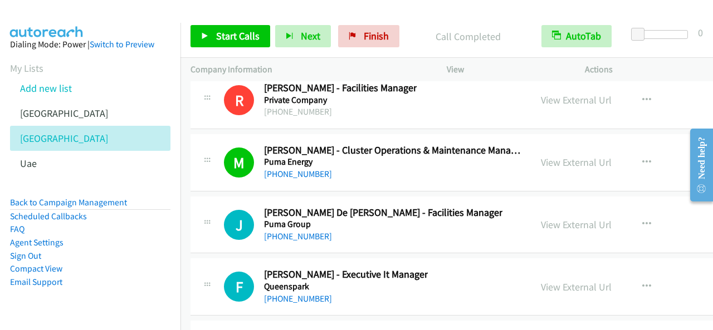
scroll to position [14509, 0]
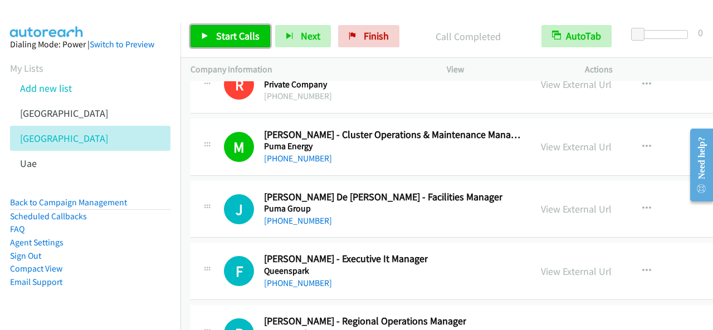
click at [216, 37] on span "Start Calls" at bounding box center [237, 36] width 43 height 13
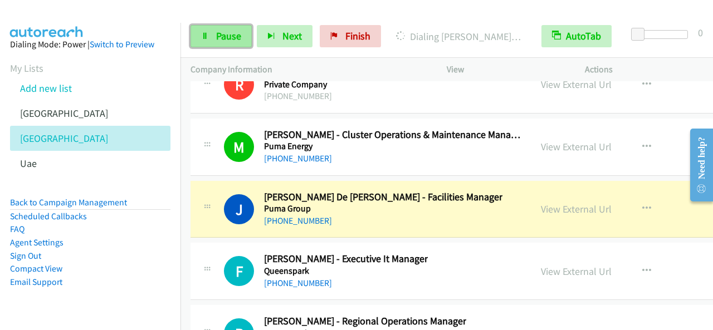
click at [217, 33] on span "Pause" at bounding box center [228, 36] width 25 height 13
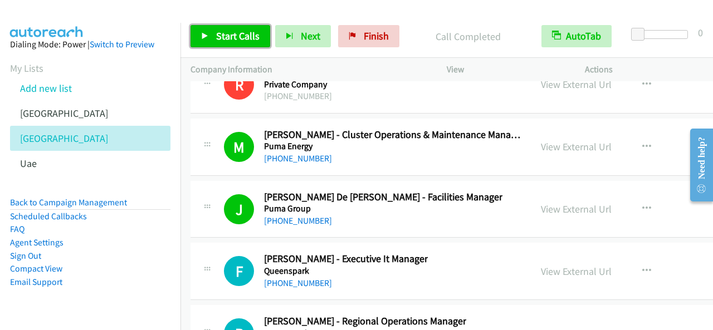
click at [261, 44] on link "Start Calls" at bounding box center [230, 36] width 80 height 22
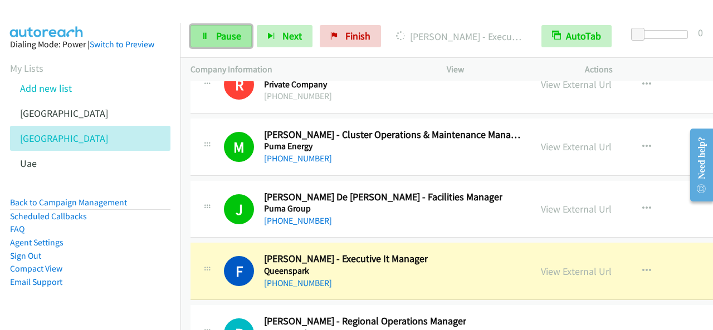
click at [240, 44] on link "Pause" at bounding box center [220, 36] width 61 height 22
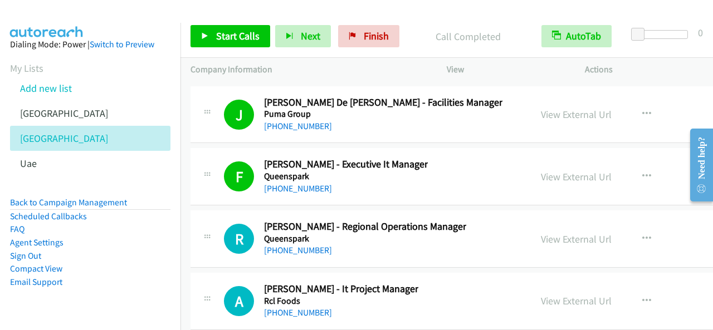
scroll to position [14620, 0]
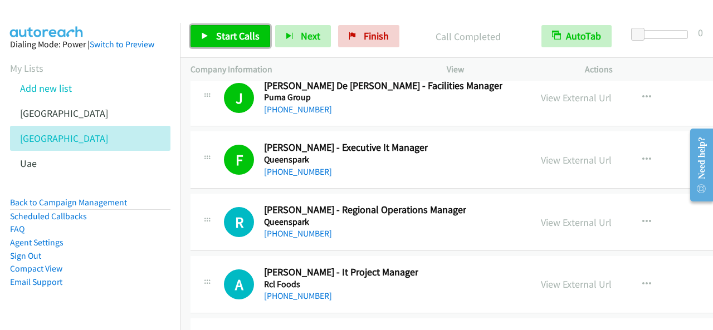
click at [251, 41] on span "Start Calls" at bounding box center [237, 36] width 43 height 13
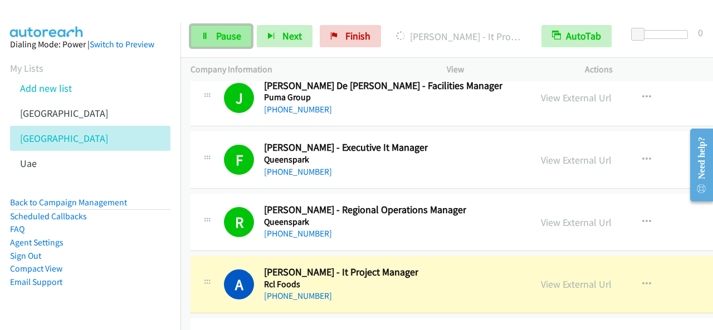
click at [235, 34] on span "Pause" at bounding box center [228, 36] width 25 height 13
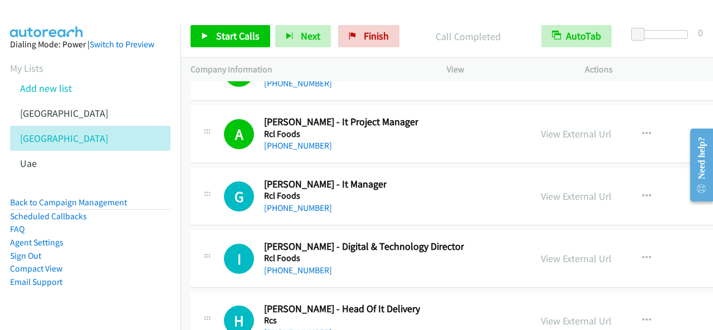
scroll to position [14787, 0]
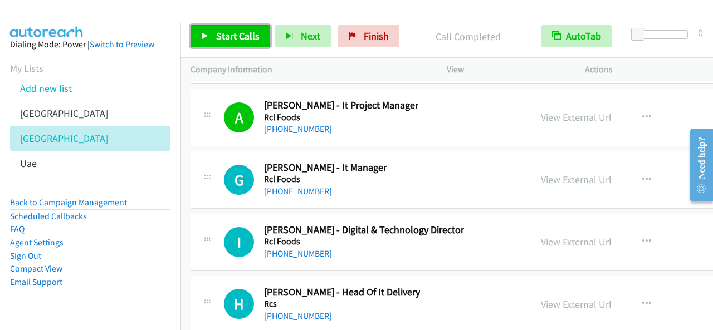
click at [247, 33] on span "Start Calls" at bounding box center [237, 36] width 43 height 13
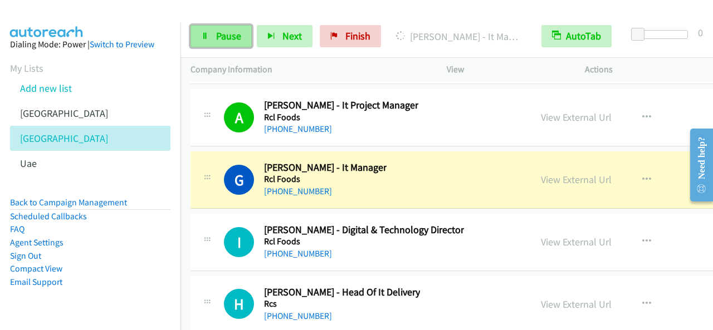
click at [239, 37] on span "Pause" at bounding box center [228, 36] width 25 height 13
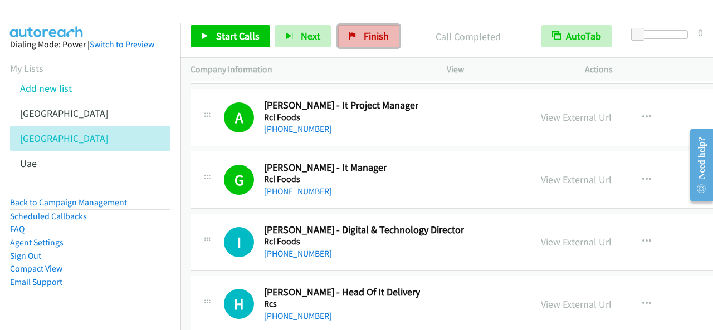
click at [391, 36] on link "Finish" at bounding box center [368, 36] width 61 height 22
